Goal: Task Accomplishment & Management: Use online tool/utility

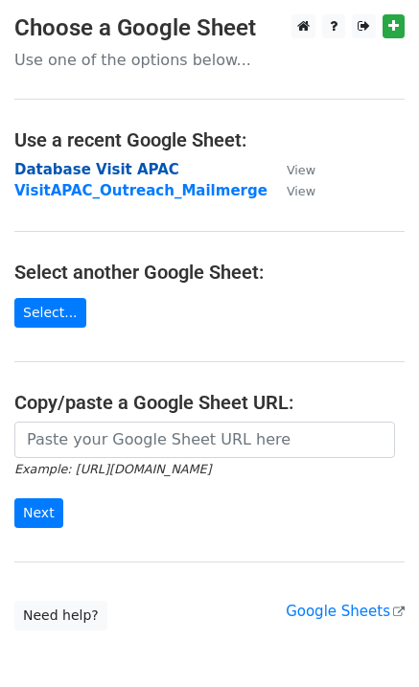
click at [73, 167] on strong "Database Visit APAC" at bounding box center [96, 169] width 165 height 17
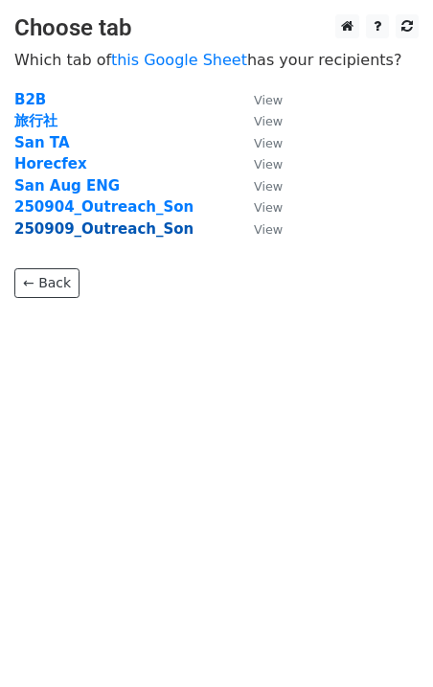
click at [87, 231] on strong "250909_Outreach_Son" at bounding box center [103, 229] width 179 height 17
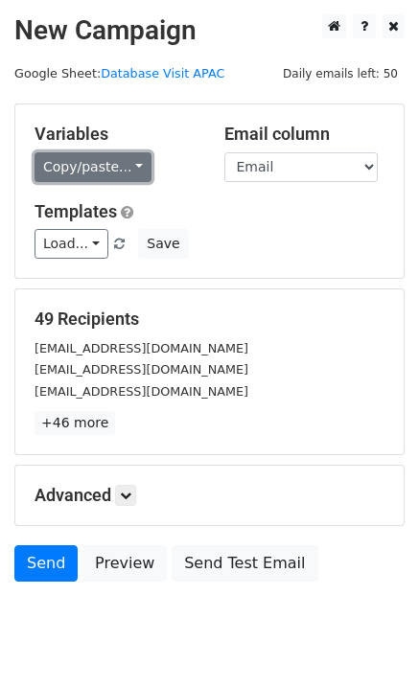
click at [125, 170] on link "Copy/paste..." at bounding box center [93, 167] width 117 height 30
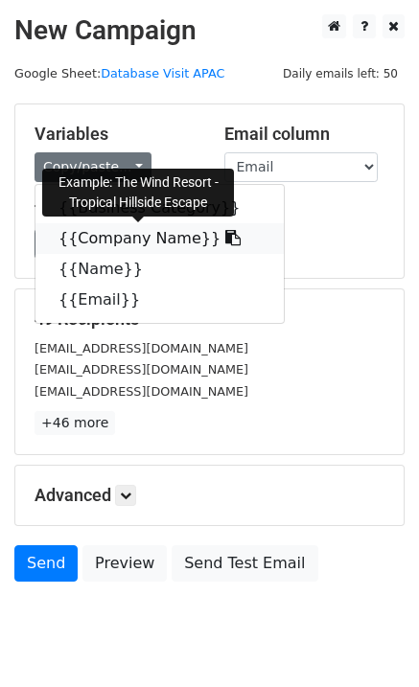
click at [225, 236] on icon at bounding box center [232, 237] width 15 height 15
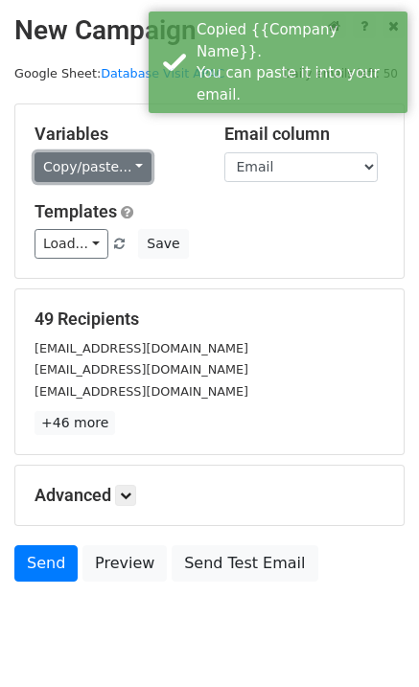
click at [128, 169] on link "Copy/paste..." at bounding box center [93, 167] width 117 height 30
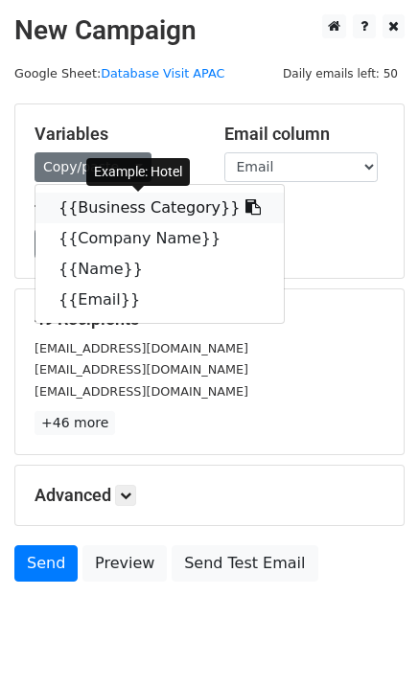
click at [245, 208] on icon at bounding box center [252, 206] width 15 height 15
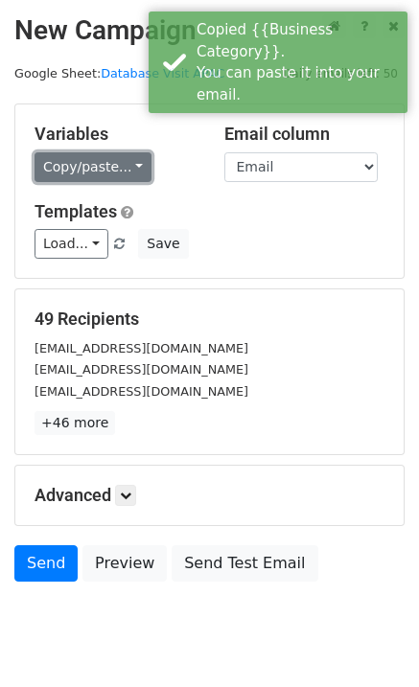
click at [126, 165] on link "Copy/paste..." at bounding box center [93, 167] width 117 height 30
